Goal: Task Accomplishment & Management: Manage account settings

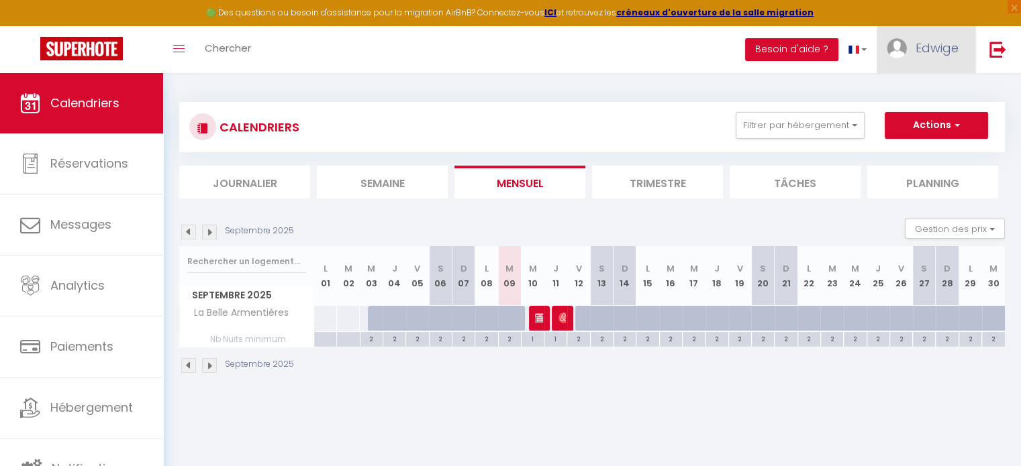
click at [926, 44] on span "Edwige" at bounding box center [936, 48] width 43 height 17
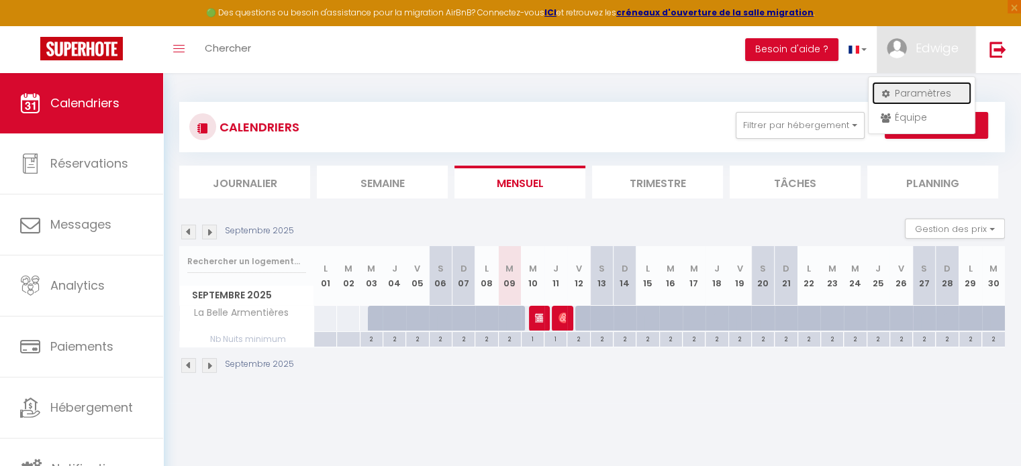
click at [924, 88] on link "Paramètres" at bounding box center [921, 93] width 99 height 23
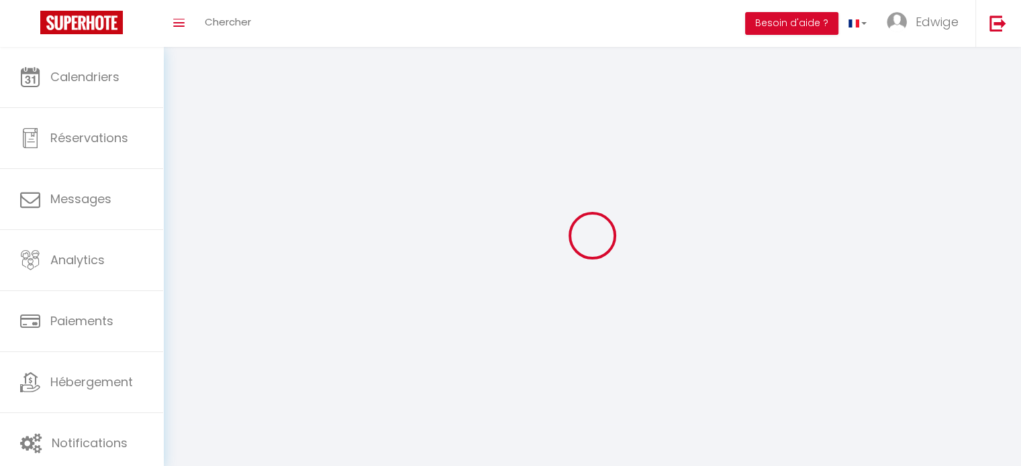
type input "Edwige"
type input "[PERSON_NAME]"
type input "[PHONE_NUMBER]"
type input "[STREET_ADDRESS]"
type input "59280"
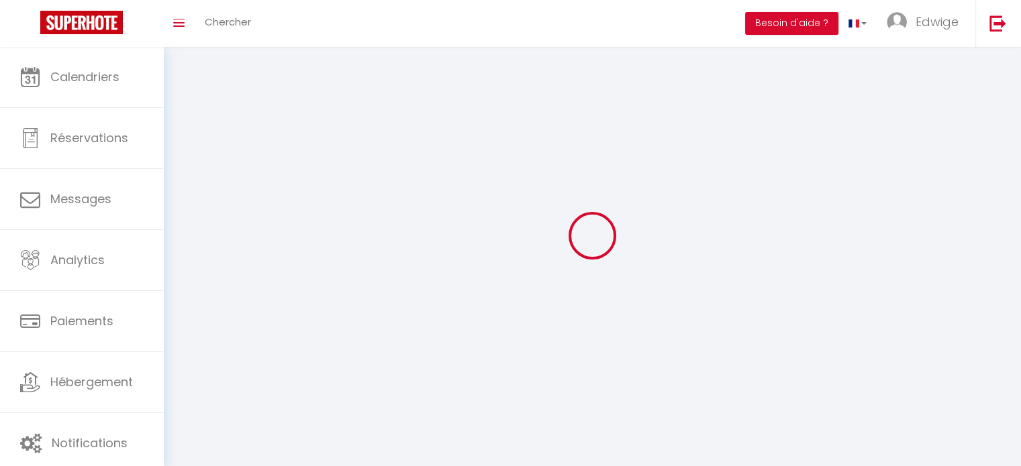
type input "Armentières"
type input "VjDbIOgIl89mwtkNHTCmD3llg"
type input "2RrtKW4A69mjG36OJBozY7klM"
select select "28"
select select "fr"
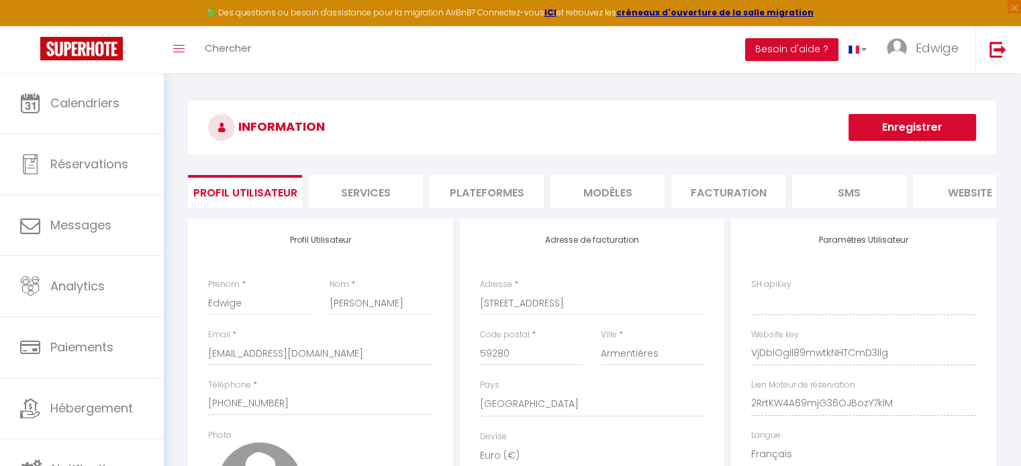
type input "VjDbIOgIl89mwtkNHTCmD3llg"
type input "2RrtKW4A69mjG36OJBozY7klM"
type input "[URL][DOMAIN_NAME]"
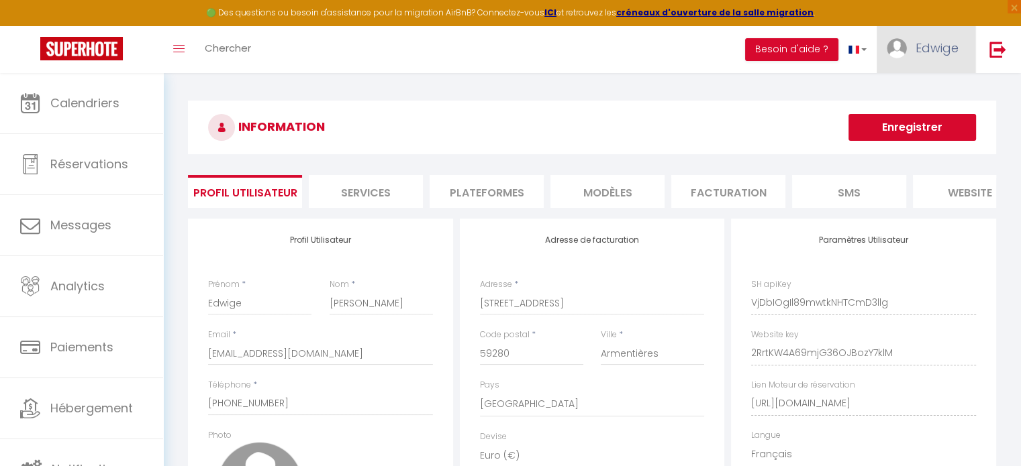
click at [922, 36] on link "Edwige" at bounding box center [926, 49] width 99 height 47
click at [913, 117] on link "Équipe" at bounding box center [921, 117] width 99 height 23
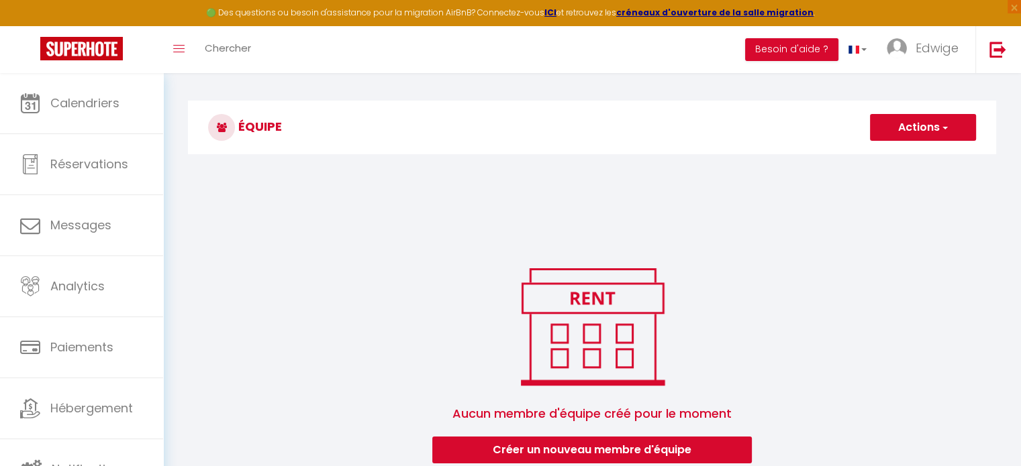
click at [919, 128] on button "Actions" at bounding box center [923, 127] width 106 height 27
click at [862, 156] on link "Ajouter un nouvel utilisateur" at bounding box center [896, 156] width 158 height 17
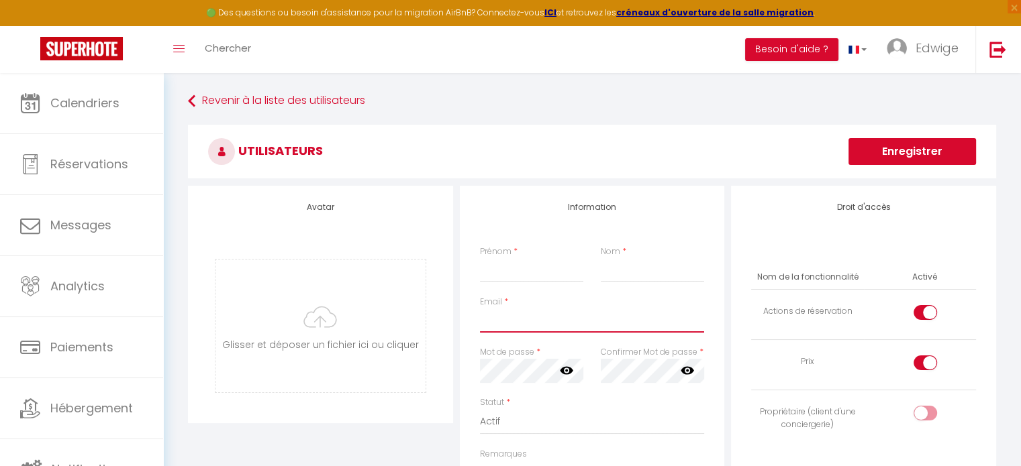
click at [526, 325] on input "Email" at bounding box center [592, 321] width 225 height 24
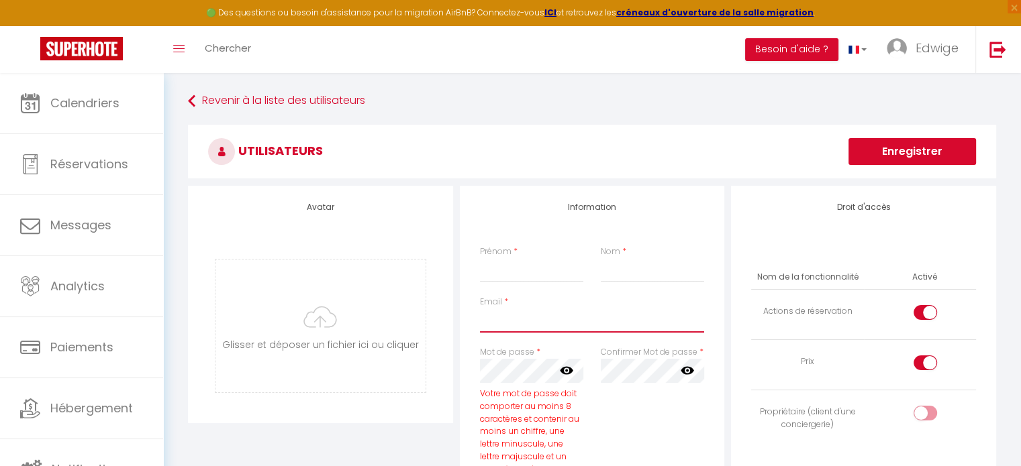
click at [503, 319] on input "Email" at bounding box center [592, 321] width 225 height 24
drag, startPoint x: 489, startPoint y: 305, endPoint x: 451, endPoint y: 305, distance: 37.6
click at [451, 305] on div "Avatar [PERSON_NAME] et déposer un fichier ici ou cliquer Ooops, something wron…" at bounding box center [592, 464] width 815 height 556
paste input "[EMAIL_ADDRESS][DOMAIN_NAME]"
type input "[EMAIL_ADDRESS][DOMAIN_NAME]"
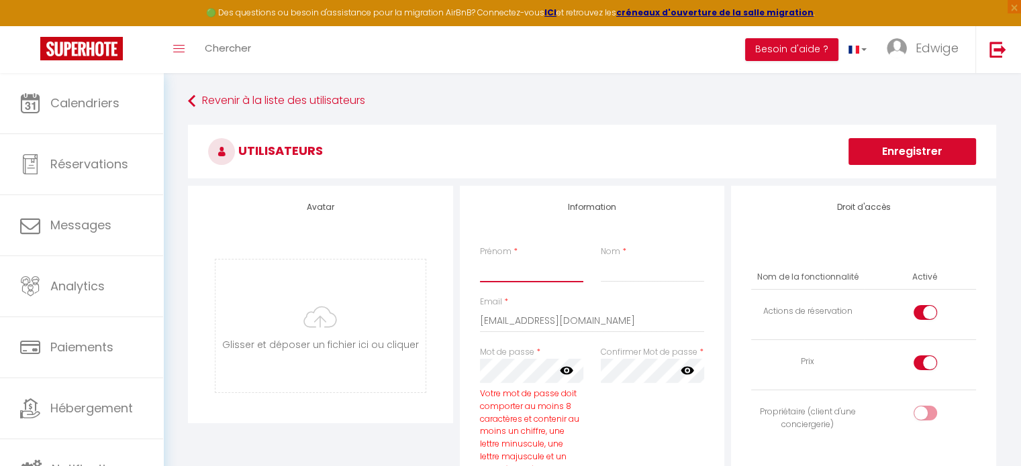
click at [513, 265] on input "Prénom" at bounding box center [531, 270] width 103 height 24
type input "[PERSON_NAME]"
click at [630, 270] on input "Nom" at bounding box center [652, 270] width 103 height 24
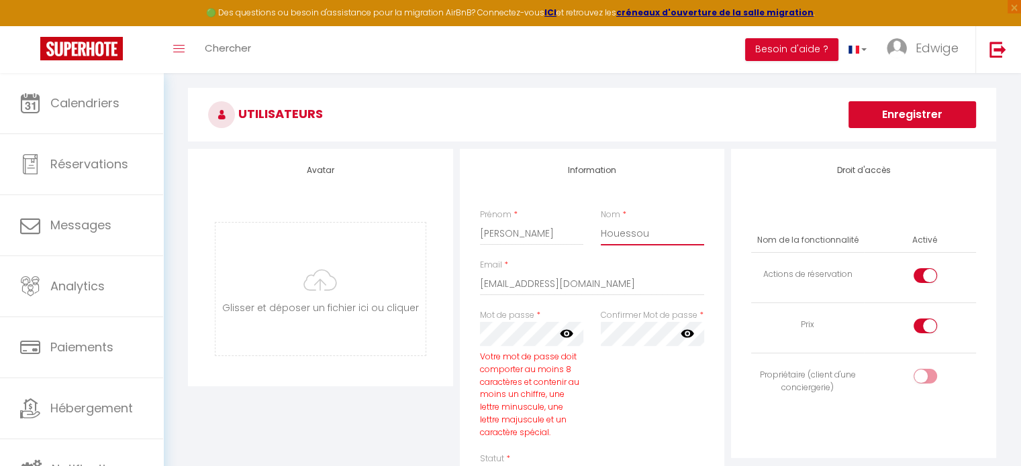
scroll to position [67, 0]
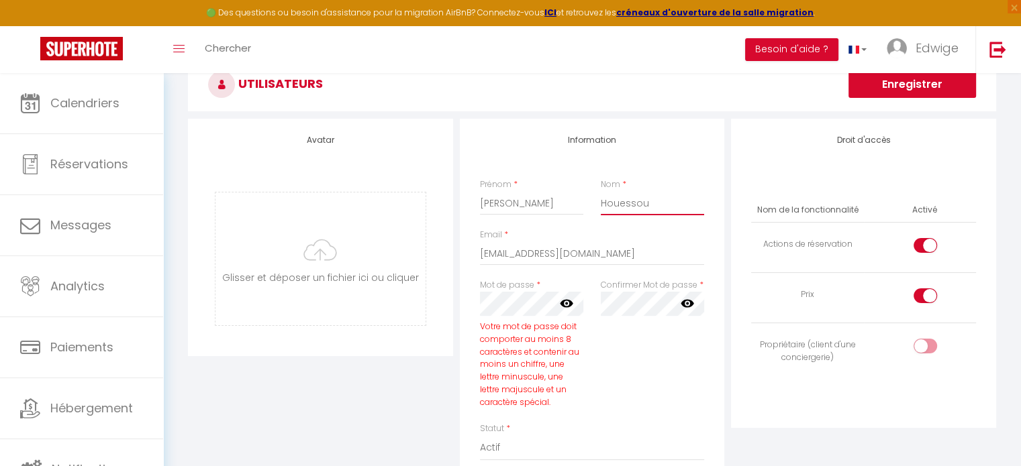
type input "Houessou"
click at [564, 299] on icon at bounding box center [566, 303] width 13 height 13
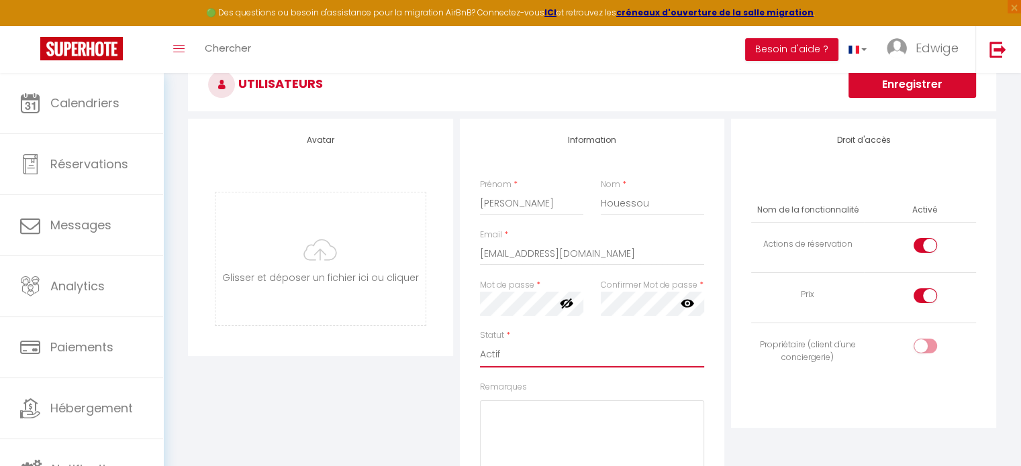
click at [684, 343] on select "Actif Inactif" at bounding box center [592, 355] width 225 height 26
click at [480, 342] on select "Actif Inactif" at bounding box center [592, 355] width 225 height 26
click at [435, 303] on div "Avatar [PERSON_NAME] et déposer un fichier ici ou cliquer Ooops, something wron…" at bounding box center [592, 350] width 815 height 463
click at [611, 335] on div "Statut * Actif Inactif" at bounding box center [592, 349] width 225 height 38
click at [926, 295] on input "checkbox" at bounding box center [936, 299] width 23 height 20
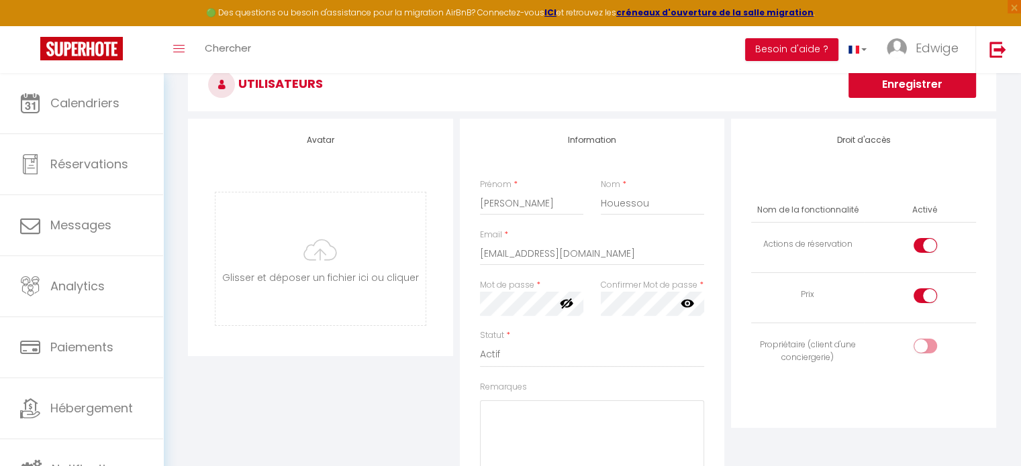
checkbox input "false"
click at [931, 249] on input "checkbox" at bounding box center [936, 248] width 23 height 20
checkbox input "false"
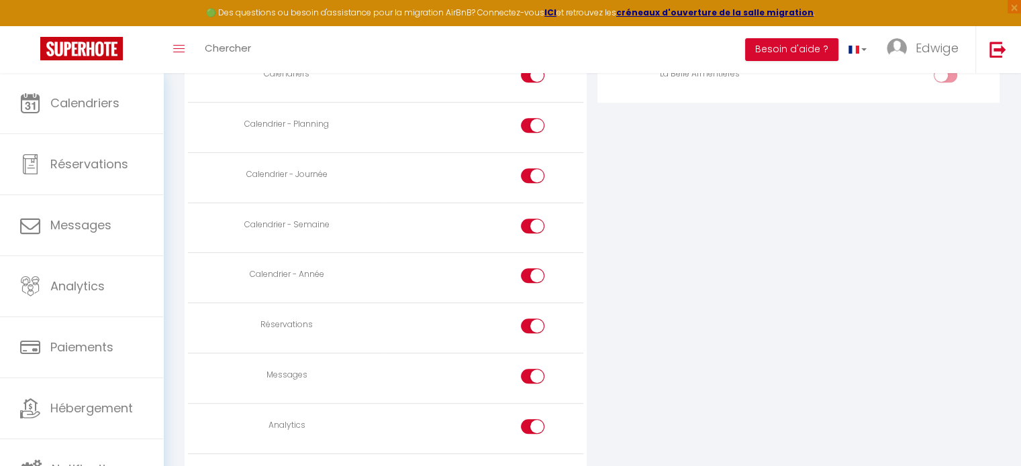
scroll to position [738, 0]
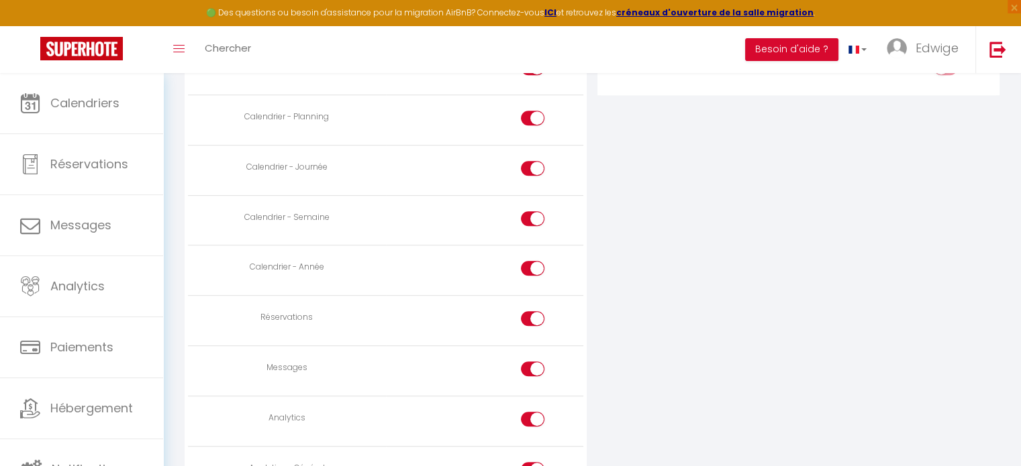
click at [532, 320] on input "checkbox" at bounding box center [543, 321] width 23 height 20
checkbox input "false"
click at [538, 366] on input "checkbox" at bounding box center [543, 372] width 23 height 20
checkbox input "false"
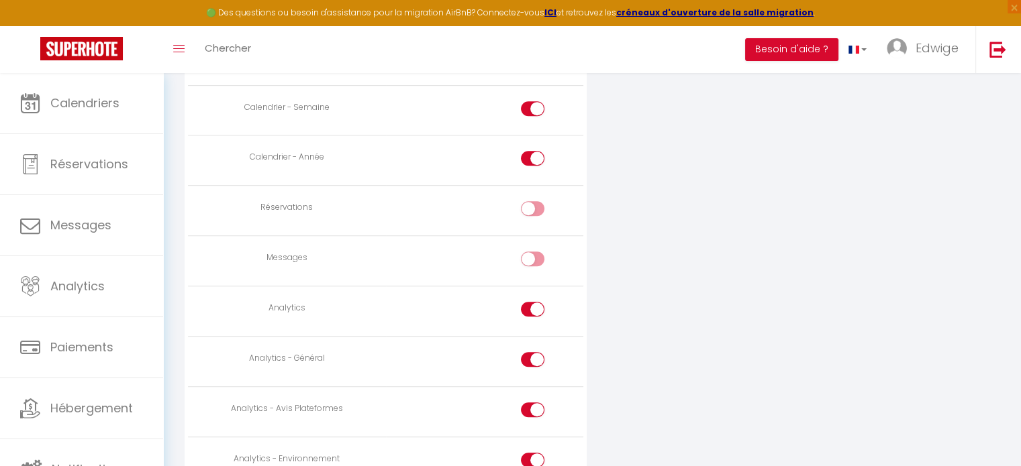
scroll to position [873, 0]
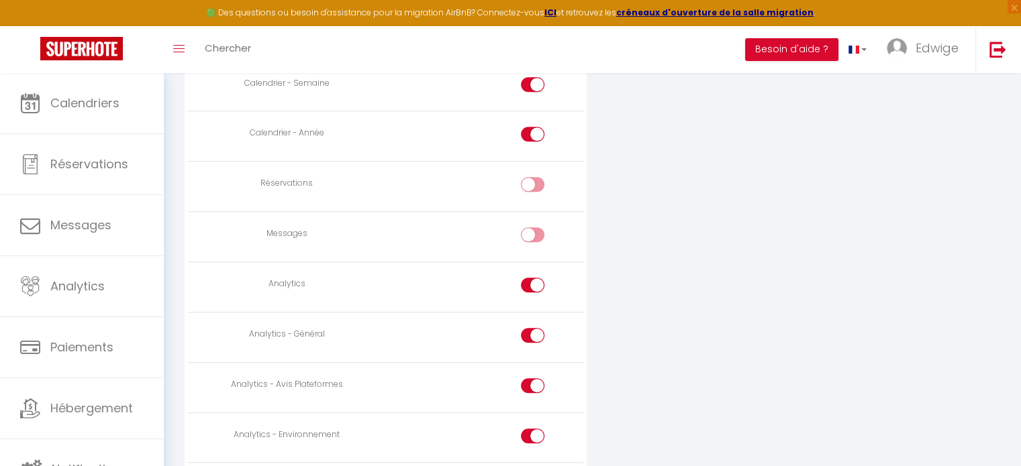
click at [537, 283] on input "checkbox" at bounding box center [543, 288] width 23 height 20
checkbox input "false"
click at [538, 330] on input "checkbox" at bounding box center [543, 338] width 23 height 20
checkbox input "false"
click at [542, 379] on input "checkbox" at bounding box center [543, 389] width 23 height 20
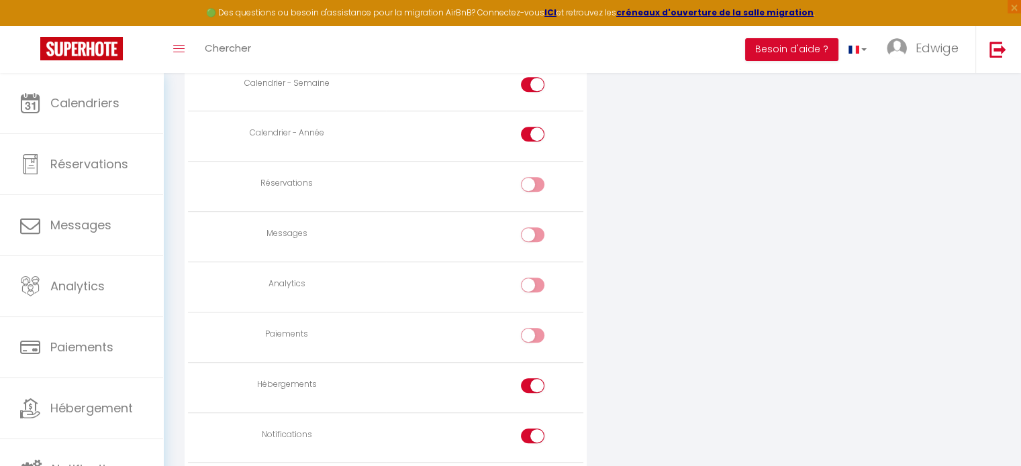
checkbox input "false"
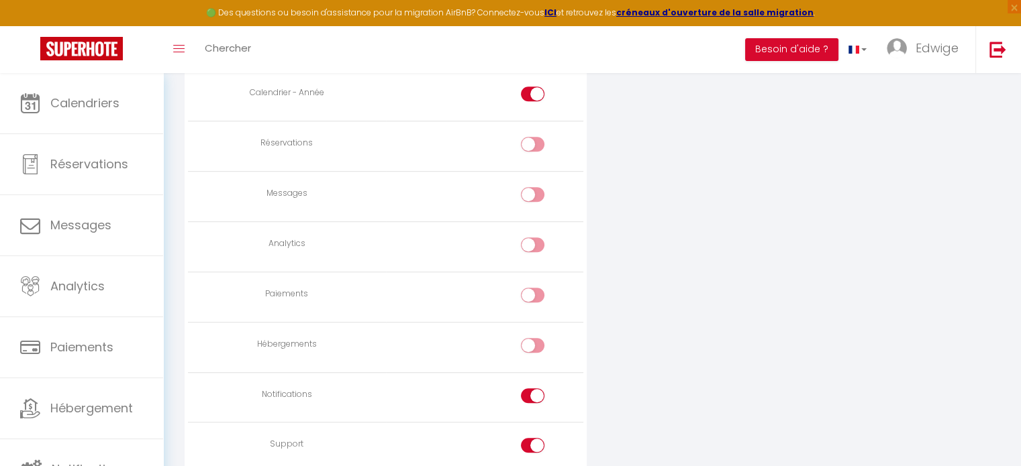
scroll to position [940, 0]
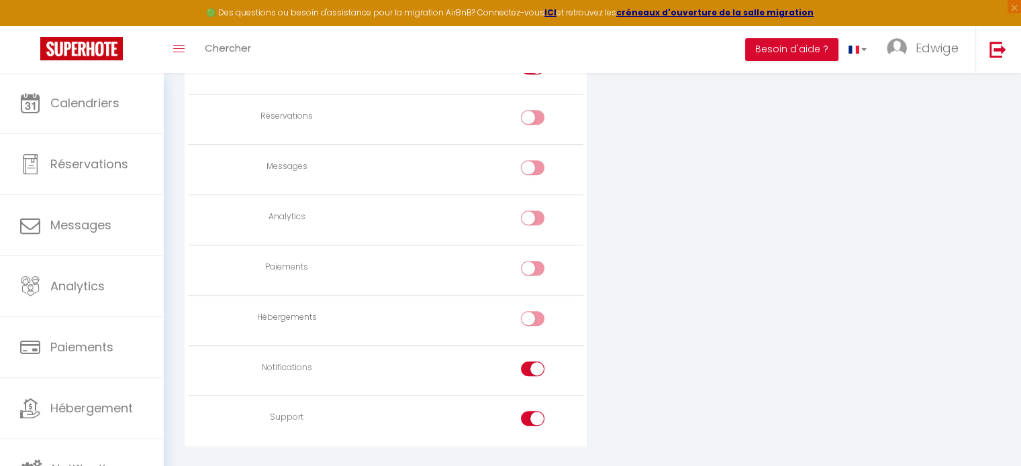
click at [538, 371] on input "checkbox" at bounding box center [543, 372] width 23 height 20
checkbox input "false"
click at [537, 411] on input "checkbox" at bounding box center [543, 421] width 23 height 20
checkbox input "false"
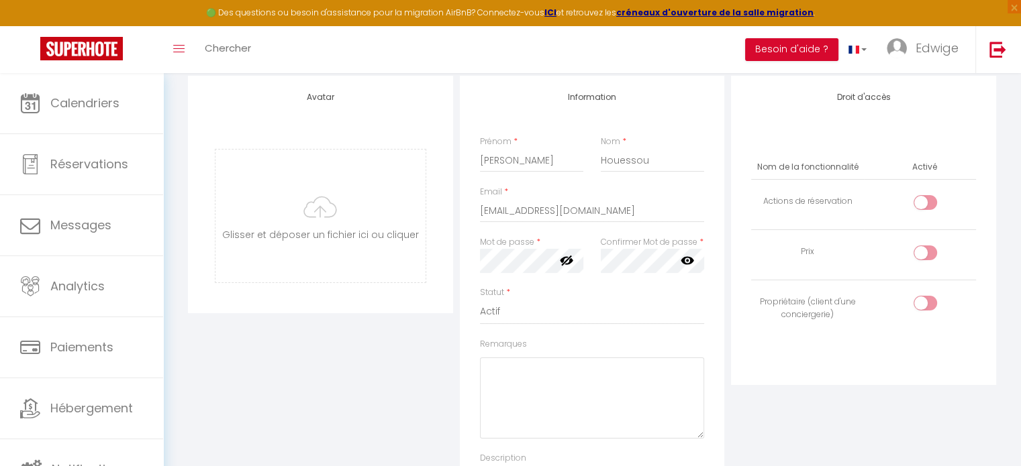
scroll to position [0, 0]
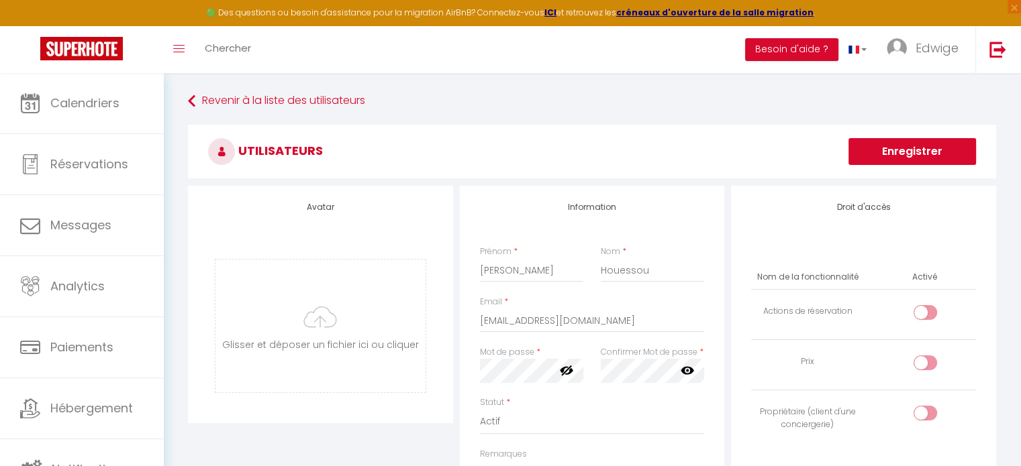
click at [875, 158] on button "Enregistrer" at bounding box center [912, 151] width 128 height 27
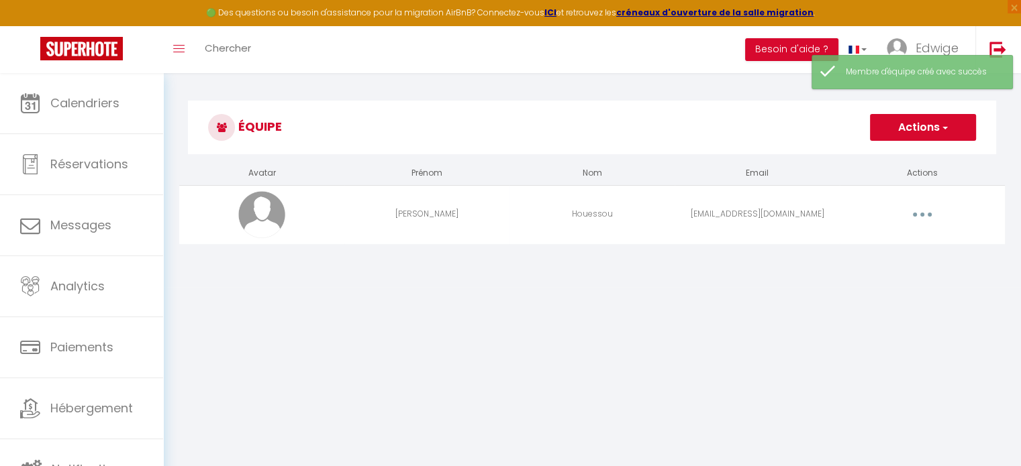
click at [888, 305] on body "🟢 Des questions ou besoin d'assistance pour la migration AirBnB? Connectez-vous…" at bounding box center [510, 306] width 1021 height 466
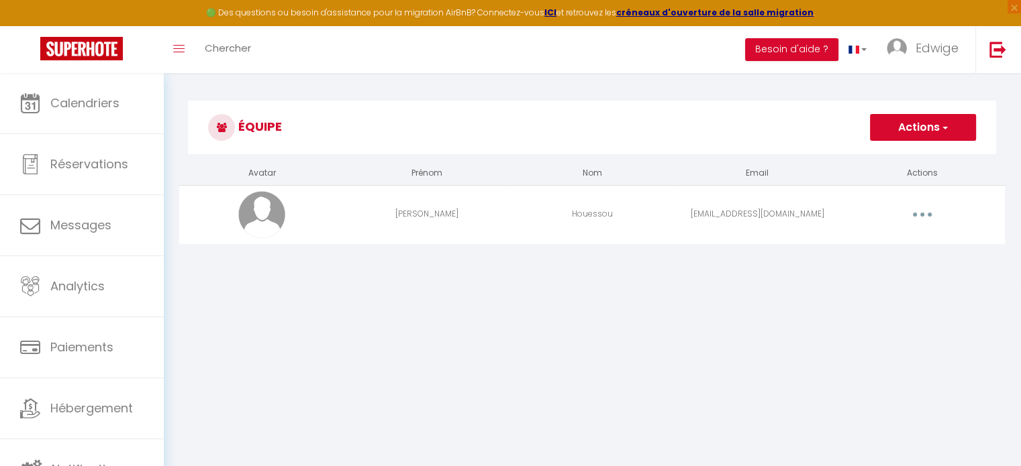
click at [928, 217] on button "button" at bounding box center [922, 214] width 38 height 21
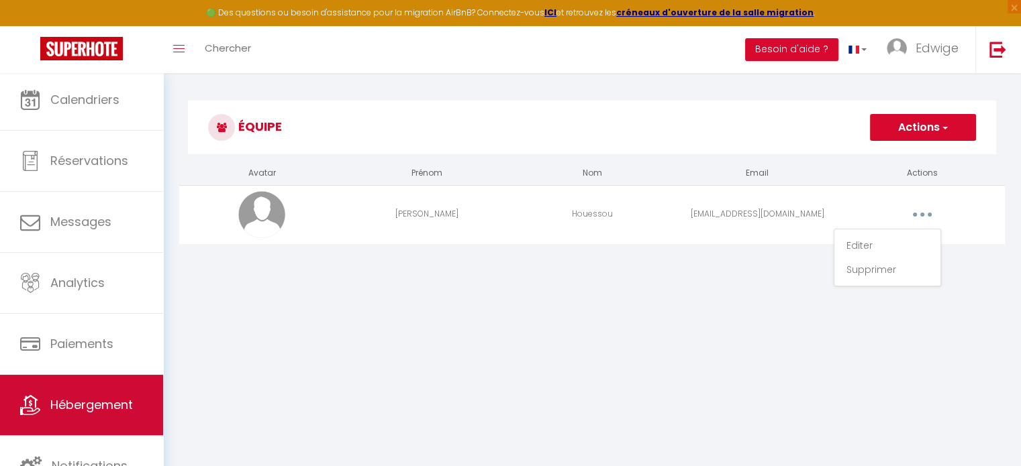
scroll to position [4, 0]
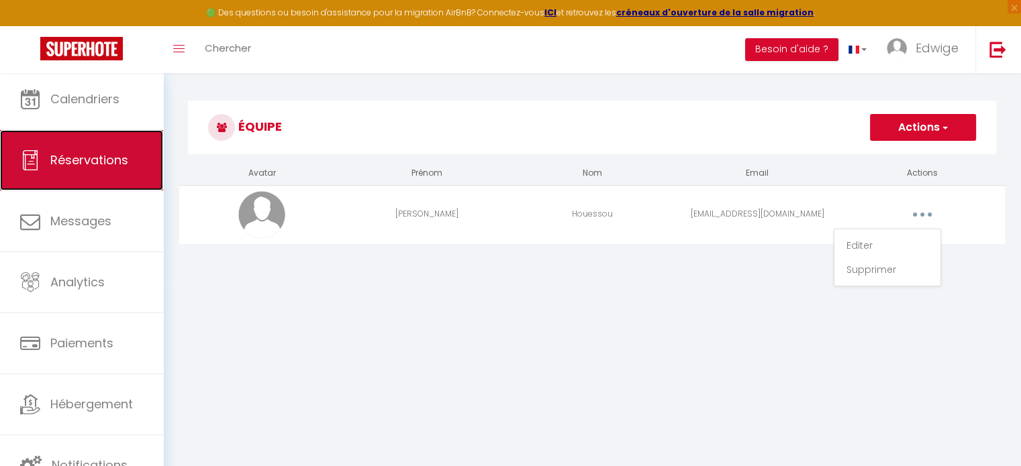
click at [77, 165] on span "Réservations" at bounding box center [89, 160] width 78 height 17
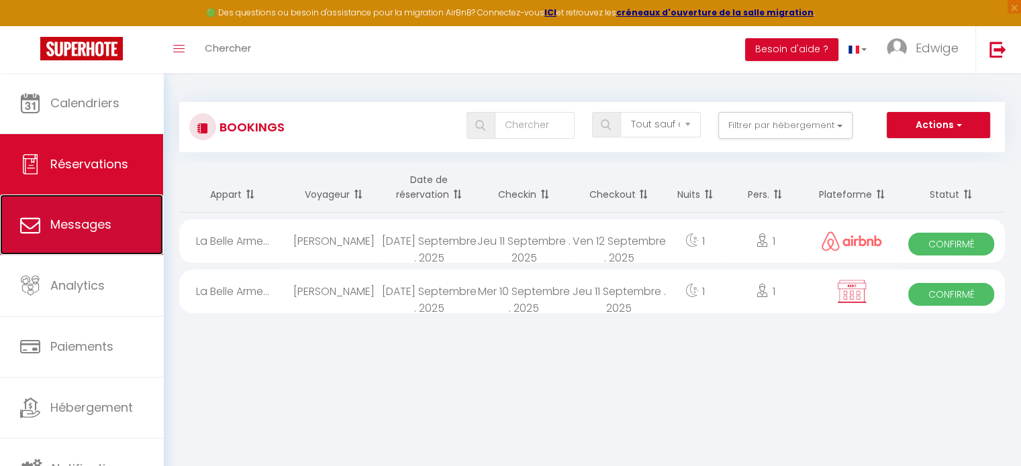
click at [63, 212] on link "Messages" at bounding box center [81, 225] width 163 height 60
select select "message"
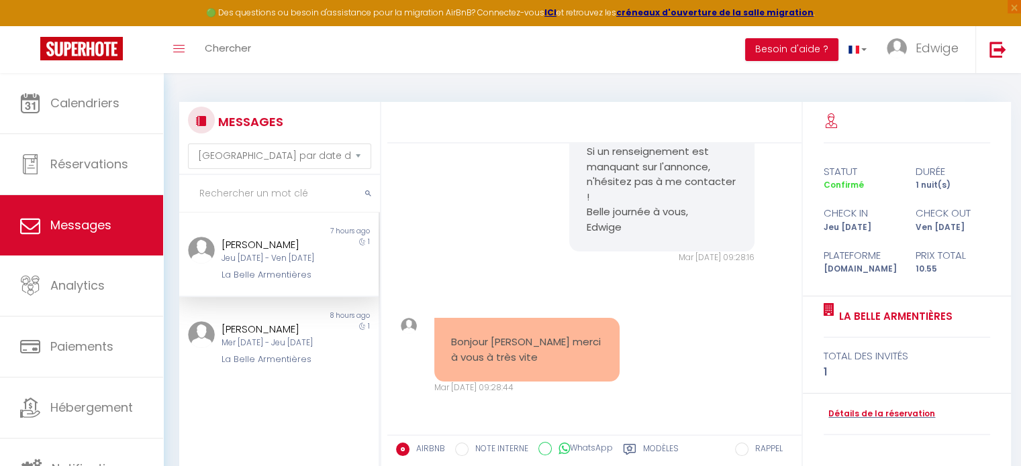
scroll to position [48, 0]
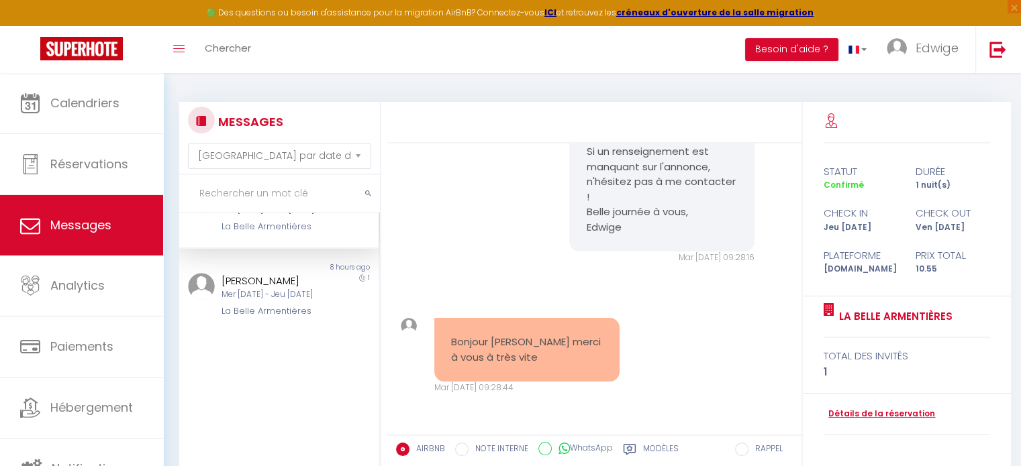
click at [289, 241] on div "Non lu 7 hours ago [PERSON_NAME] Jeu [DATE] - Ven [DATE] La Belle Armentières 1" at bounding box center [278, 206] width 199 height 85
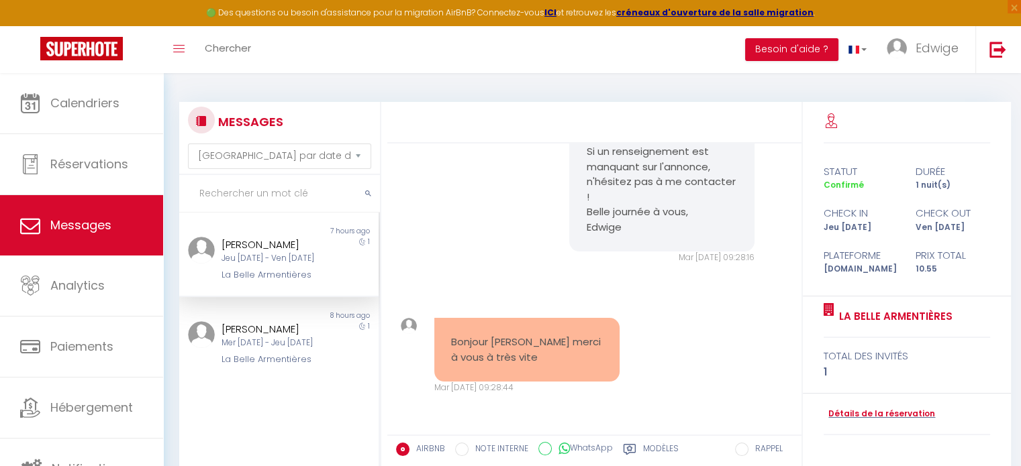
click at [279, 262] on div "Jeu [DATE] - Ven [DATE]" at bounding box center [270, 258] width 99 height 13
click at [282, 332] on div "[PERSON_NAME]" at bounding box center [270, 329] width 99 height 16
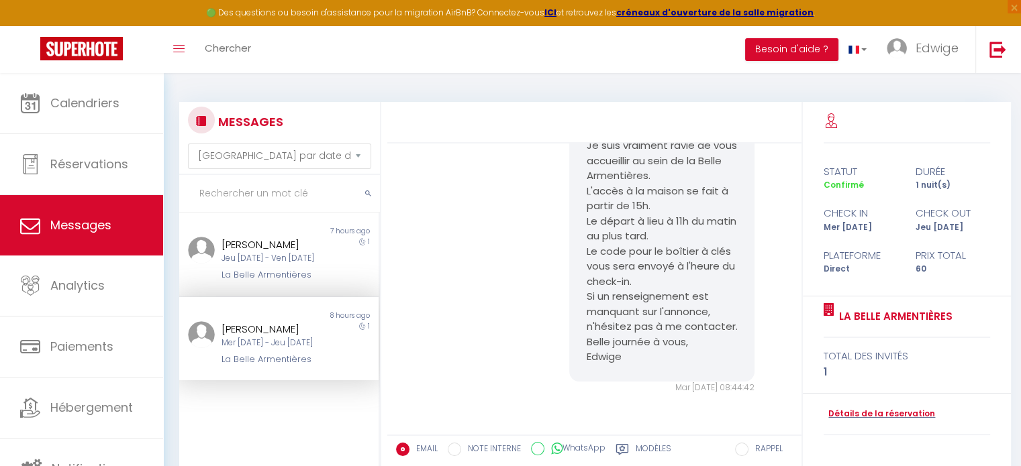
scroll to position [152, 0]
click at [274, 240] on div "[PERSON_NAME]" at bounding box center [270, 245] width 99 height 16
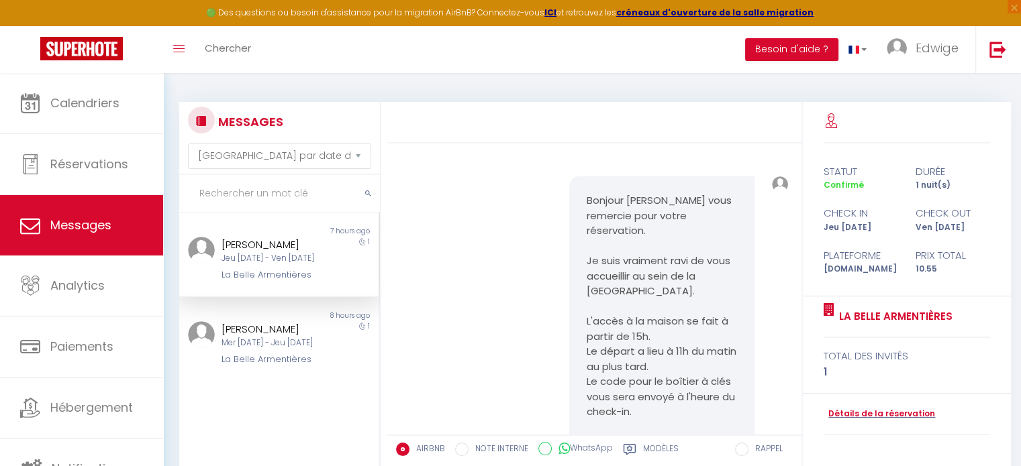
scroll to position [458, 0]
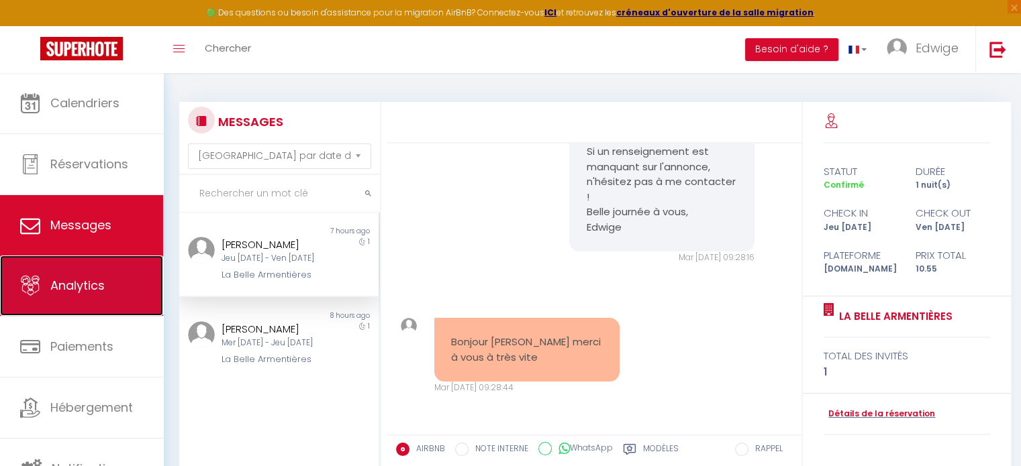
click at [81, 274] on link "Analytics" at bounding box center [81, 286] width 163 height 60
select select "2025"
select select "9"
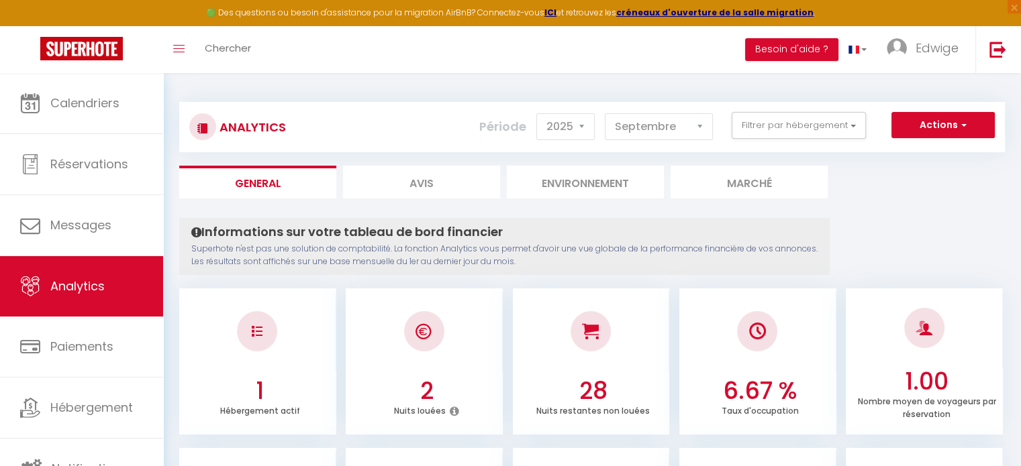
click at [407, 181] on li "Avis" at bounding box center [421, 182] width 157 height 33
select select "2025"
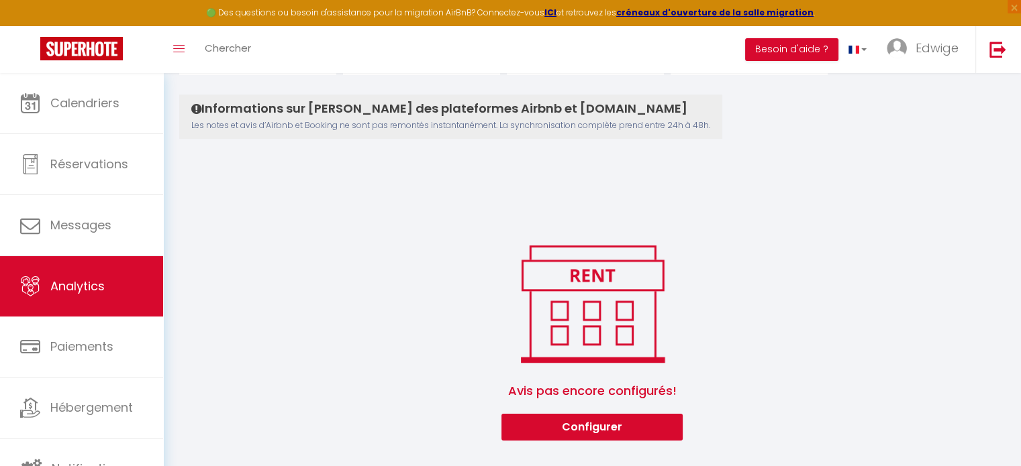
scroll to position [124, 0]
click at [594, 424] on button "Configurer" at bounding box center [591, 426] width 181 height 27
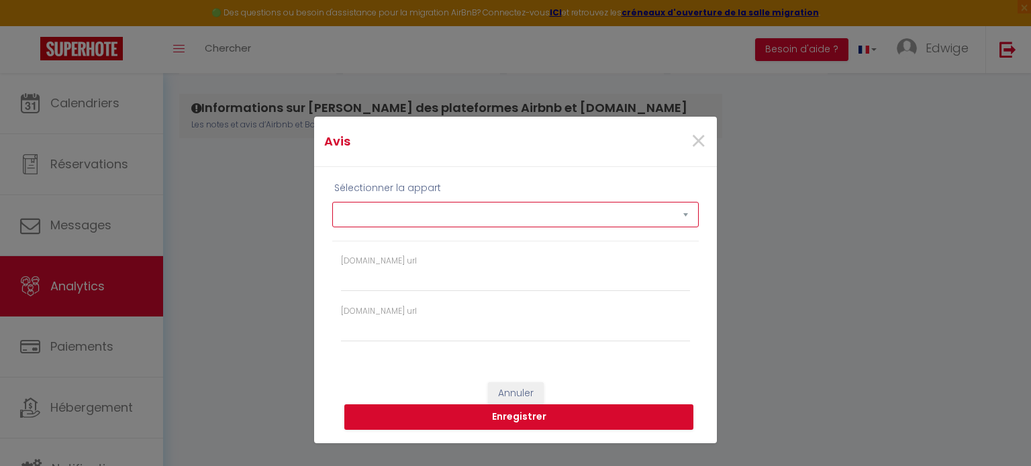
click at [435, 209] on select "La Belle Armentières" at bounding box center [515, 215] width 366 height 26
select select "76437"
click at [332, 202] on select "La Belle Armentières" at bounding box center [515, 215] width 366 height 26
click at [699, 139] on span "×" at bounding box center [698, 141] width 17 height 40
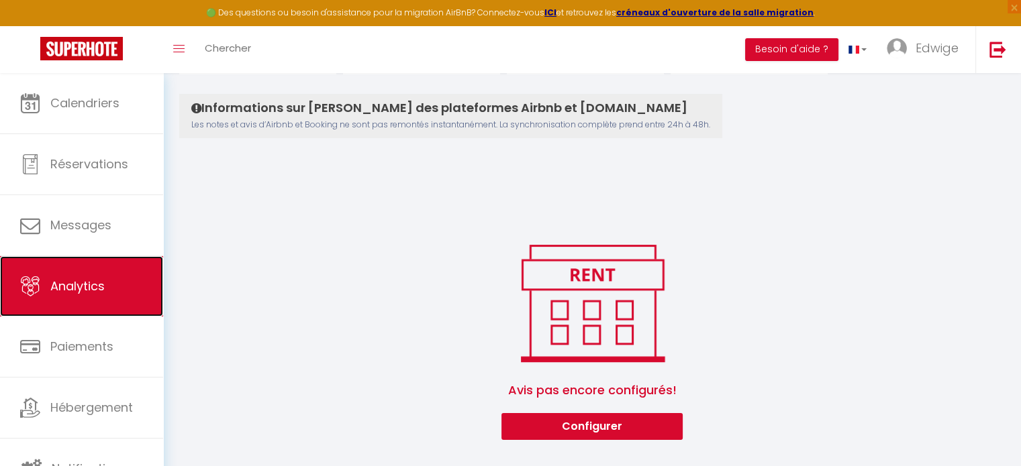
click at [94, 281] on span "Analytics" at bounding box center [77, 286] width 54 height 17
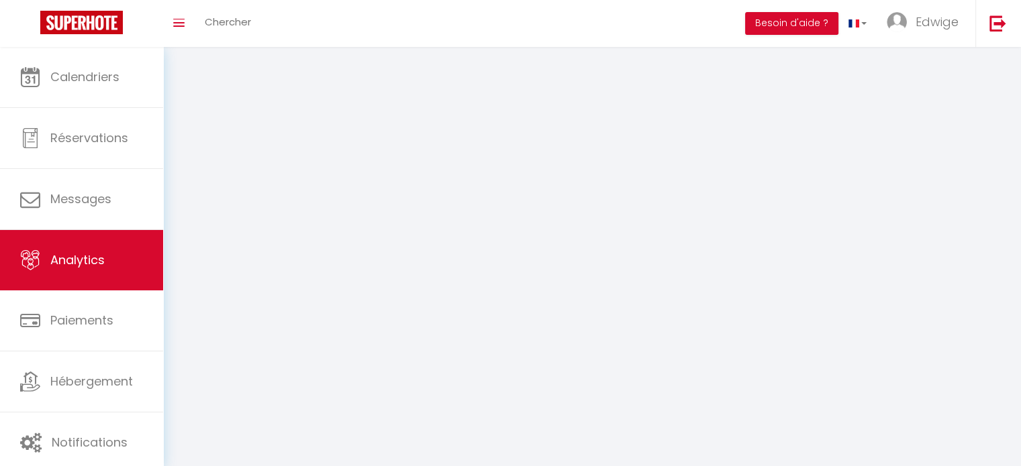
select select "2025"
select select "9"
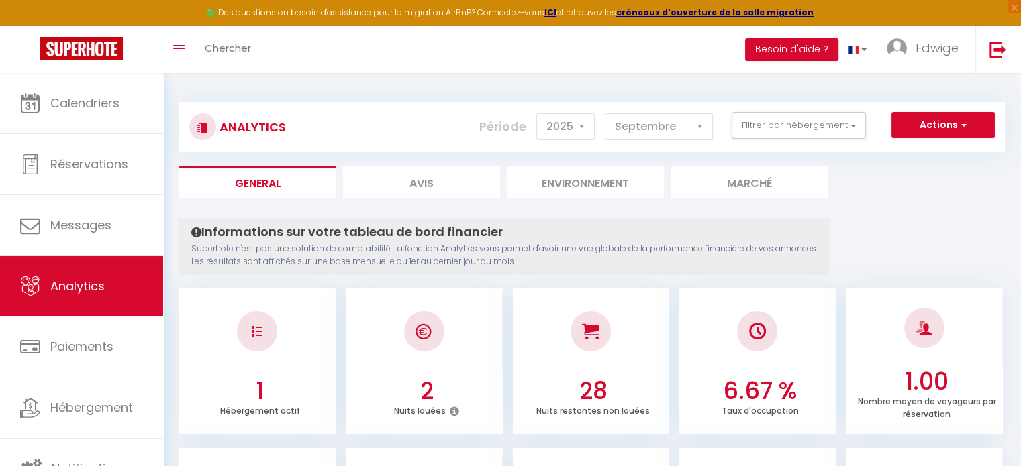
click at [770, 175] on li "Marché" at bounding box center [748, 182] width 157 height 33
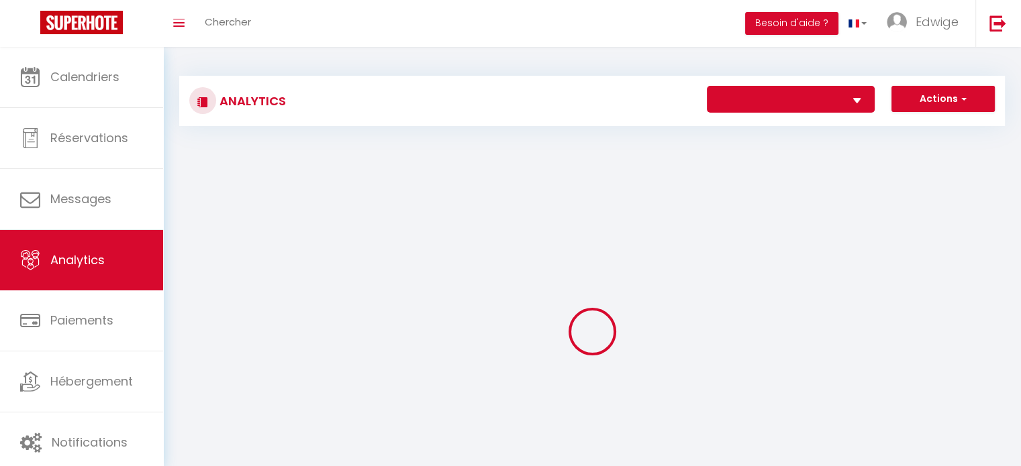
select select "76437"
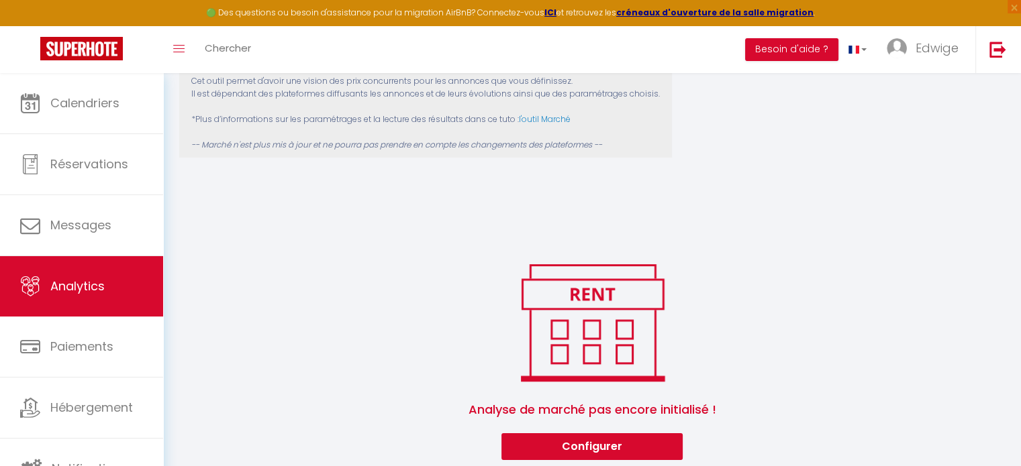
scroll to position [188, 0]
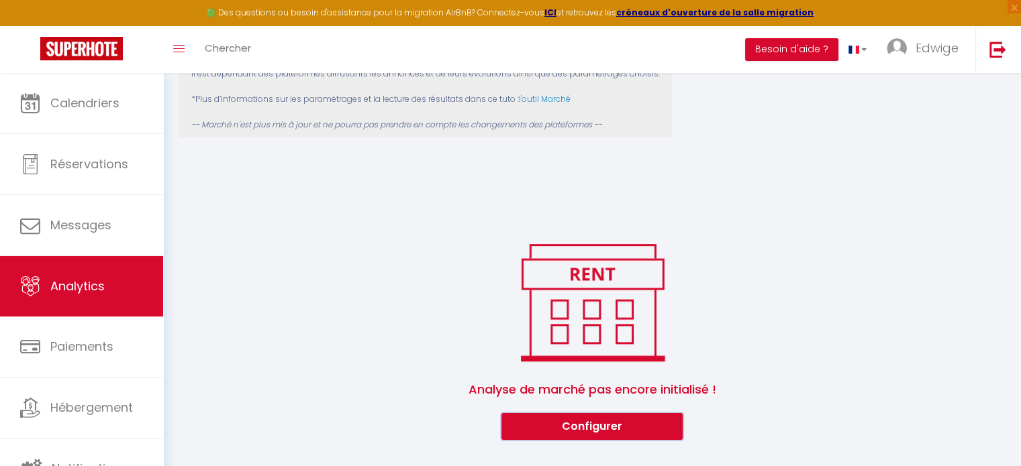
click at [589, 413] on div "Analyse de marché pas encore initialisé ! Configurer" at bounding box center [592, 338] width 826 height 201
click at [590, 424] on button "Configurer" at bounding box center [591, 426] width 181 height 27
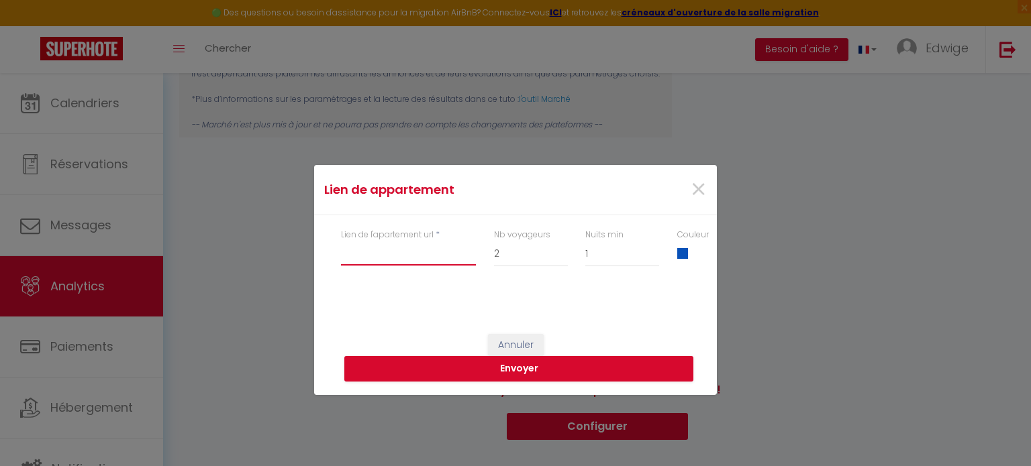
click at [395, 252] on input "Lien de l'apartement url" at bounding box center [408, 254] width 135 height 24
click at [701, 187] on span "×" at bounding box center [698, 190] width 17 height 40
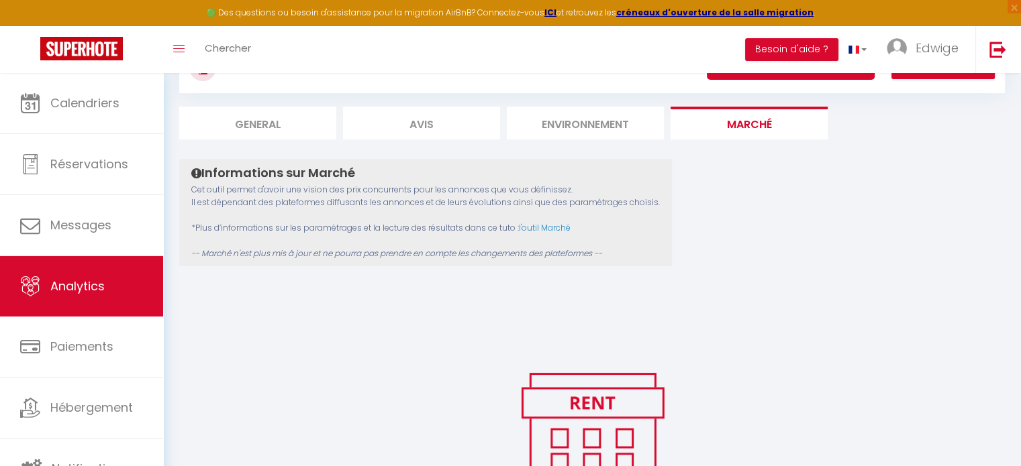
scroll to position [54, 0]
